Goal: Find specific page/section: Find specific page/section

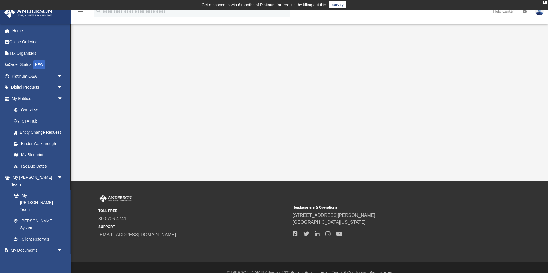
click at [27, 256] on link "Box" at bounding box center [39, 261] width 63 height 11
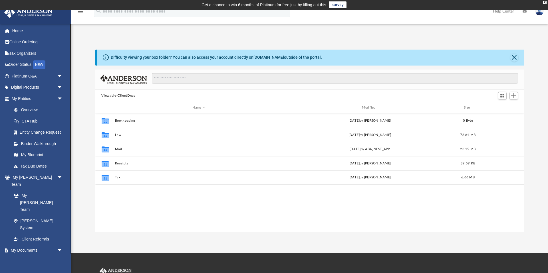
scroll to position [130, 429]
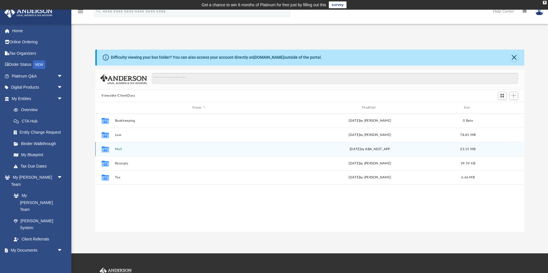
click at [120, 152] on div "Collaborated Folder Mail [DATE] by ABA_NEST_APP 23.15 MB" at bounding box center [309, 149] width 429 height 14
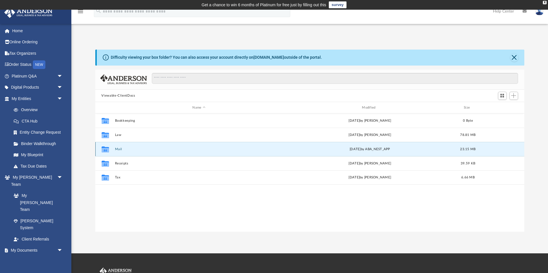
click at [105, 150] on icon "grid" at bounding box center [104, 150] width 7 height 5
click at [128, 148] on button "Mail" at bounding box center [199, 149] width 168 height 4
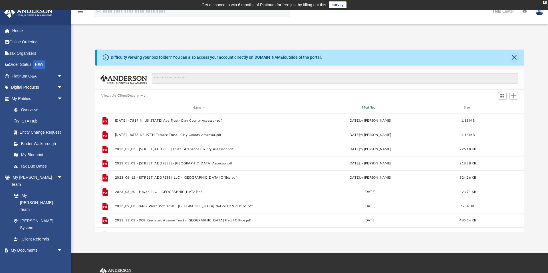
click at [365, 108] on div "Modified" at bounding box center [369, 107] width 168 height 5
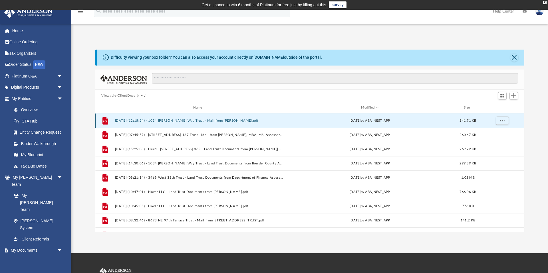
click at [216, 122] on button "[DATE] (12:15:24) - 1034 [PERSON_NAME] Way Trust - Mail from [PERSON_NAME].pdf" at bounding box center [199, 121] width 168 height 4
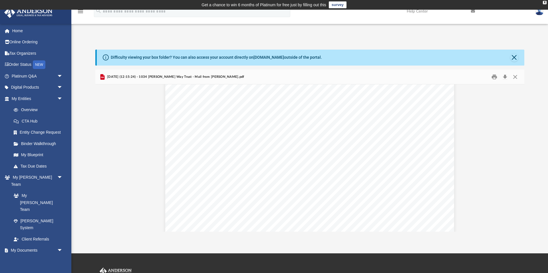
scroll to position [0, 0]
